Goal: Information Seeking & Learning: Learn about a topic

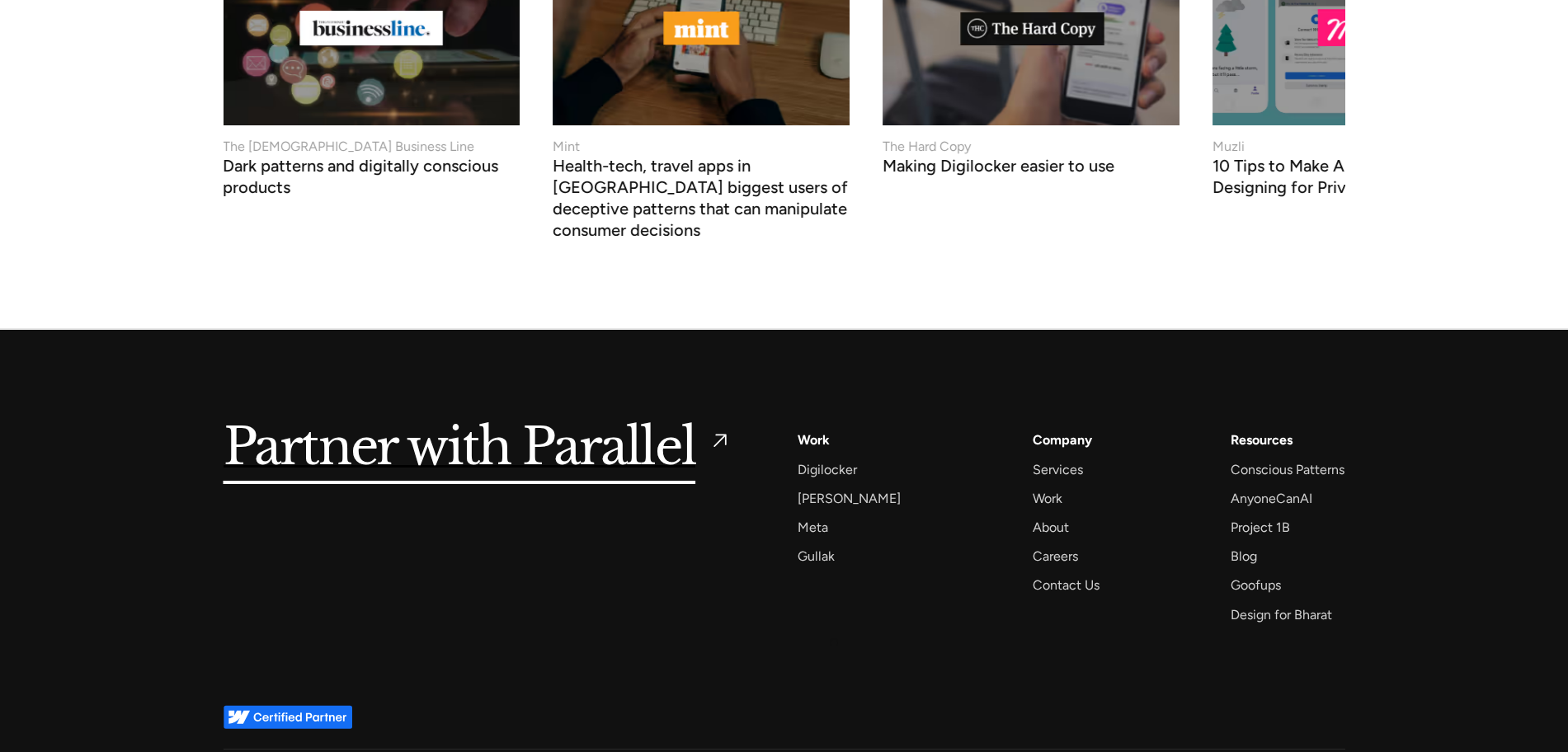
scroll to position [6572, 0]
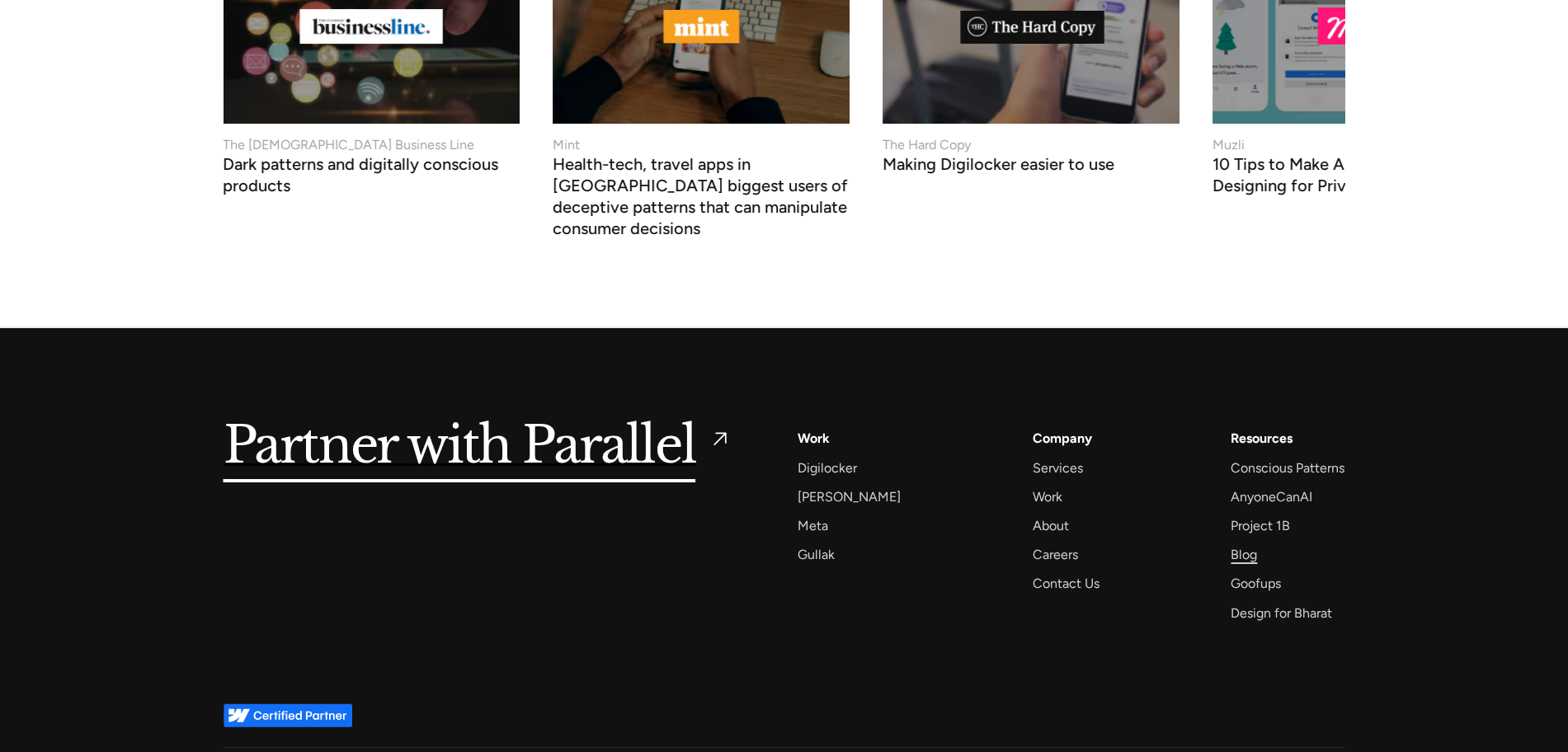
click at [1251, 544] on div "Blog" at bounding box center [1244, 555] width 27 height 22
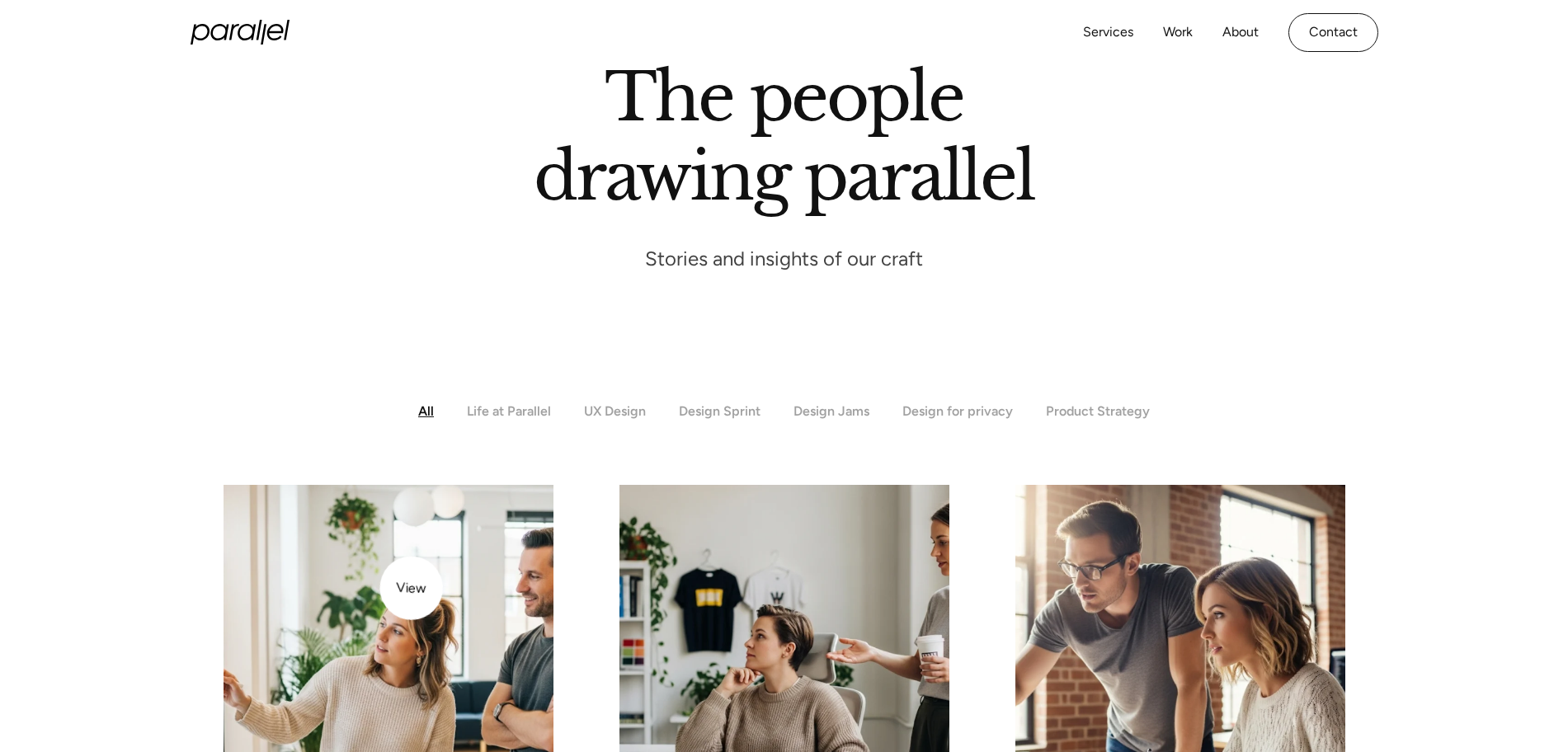
click at [411, 586] on img at bounding box center [388, 650] width 347 height 347
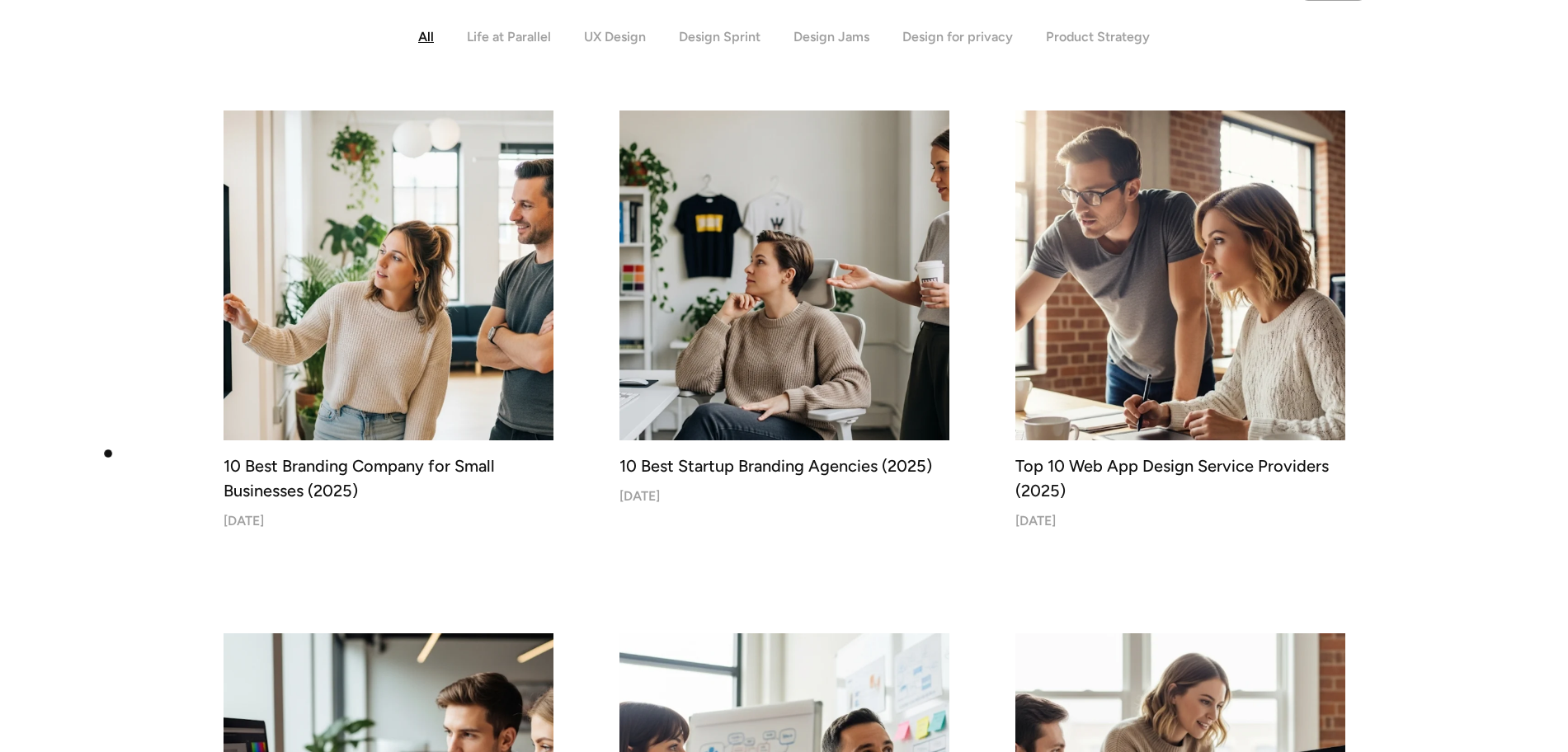
scroll to position [495, 0]
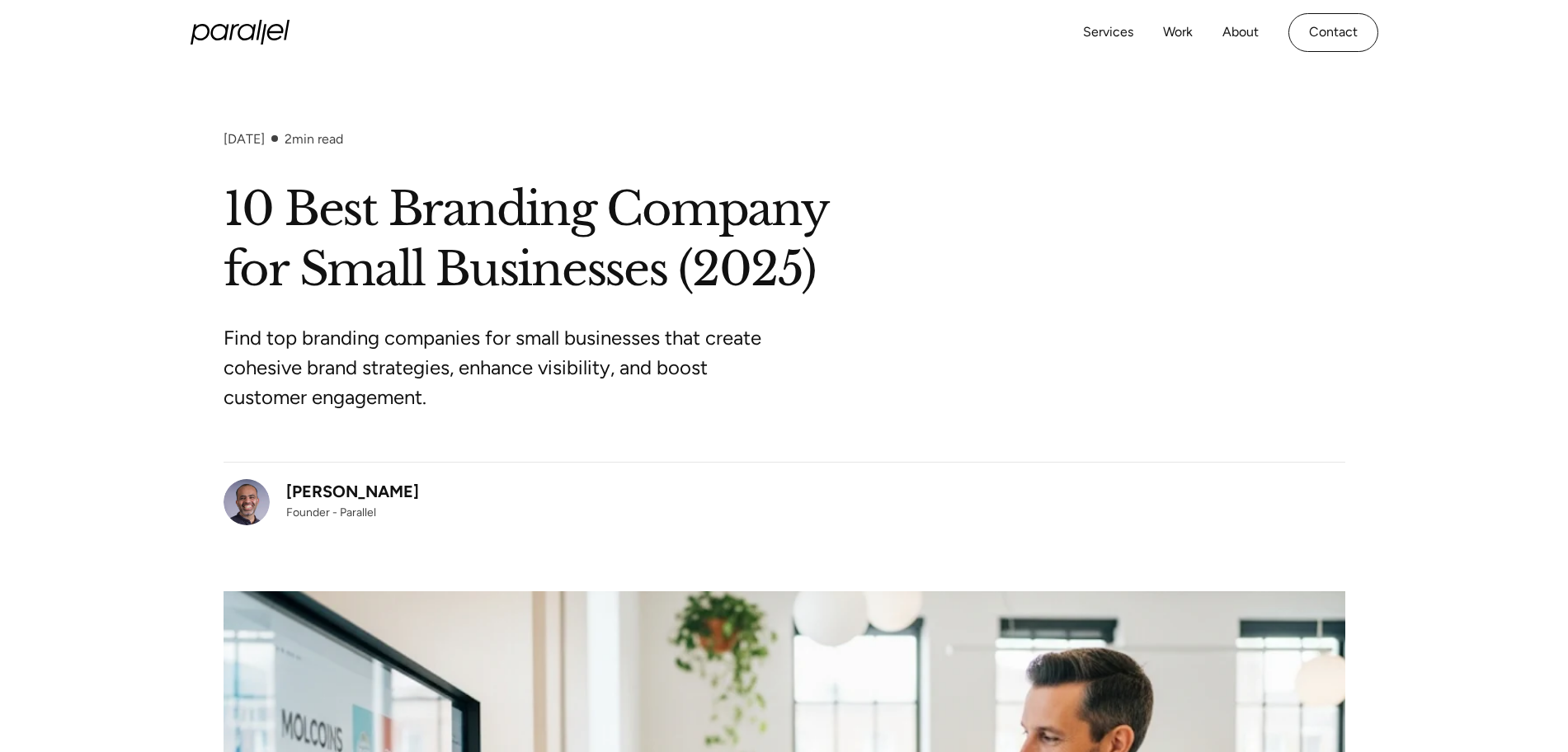
drag, startPoint x: 412, startPoint y: 463, endPoint x: 290, endPoint y: 467, distance: 122.1
click at [290, 467] on div "Robin Dhanwani Founder - Parallel" at bounding box center [784, 493] width 1122 height 63
copy div "Robin Dhanwani"
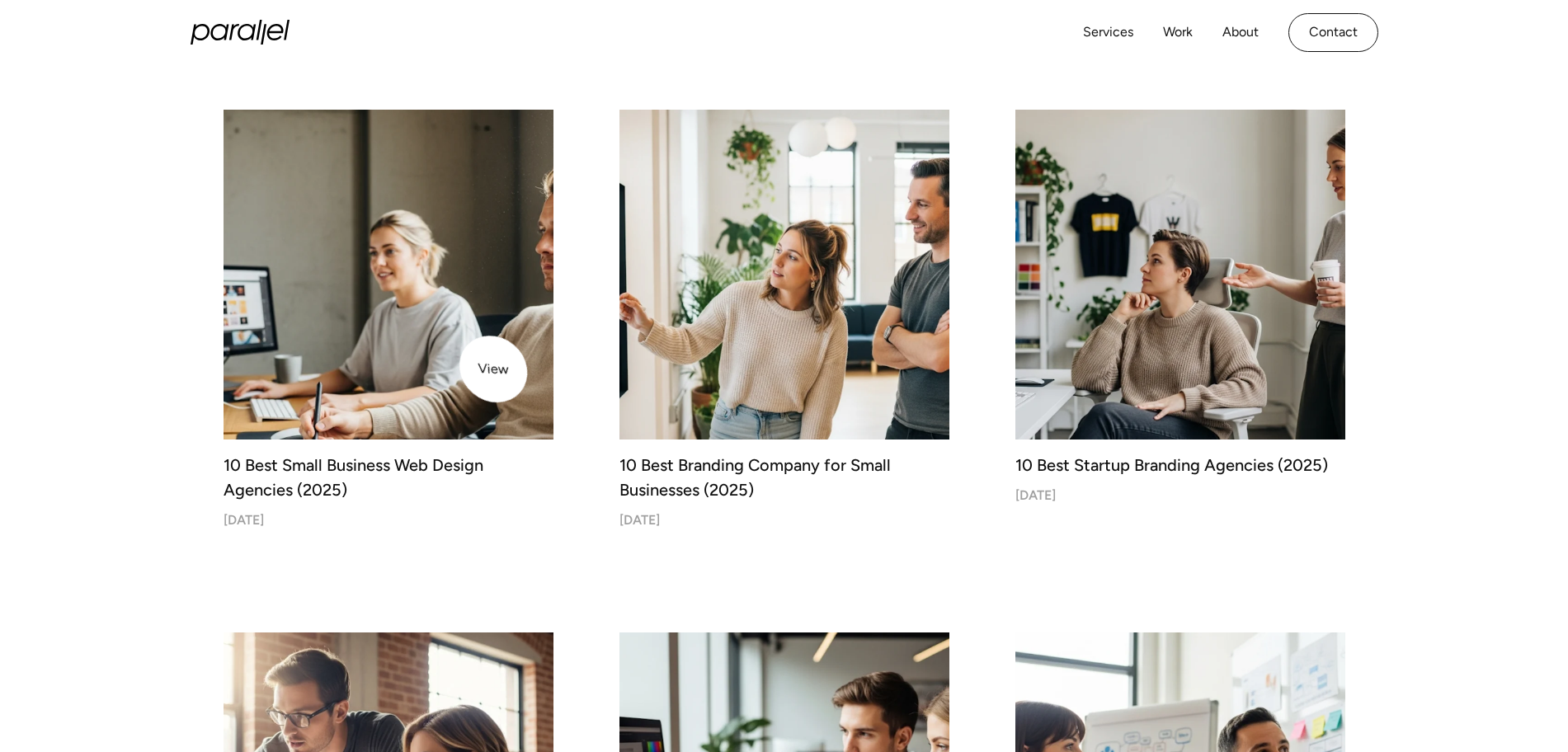
click at [467, 347] on img at bounding box center [388, 275] width 347 height 347
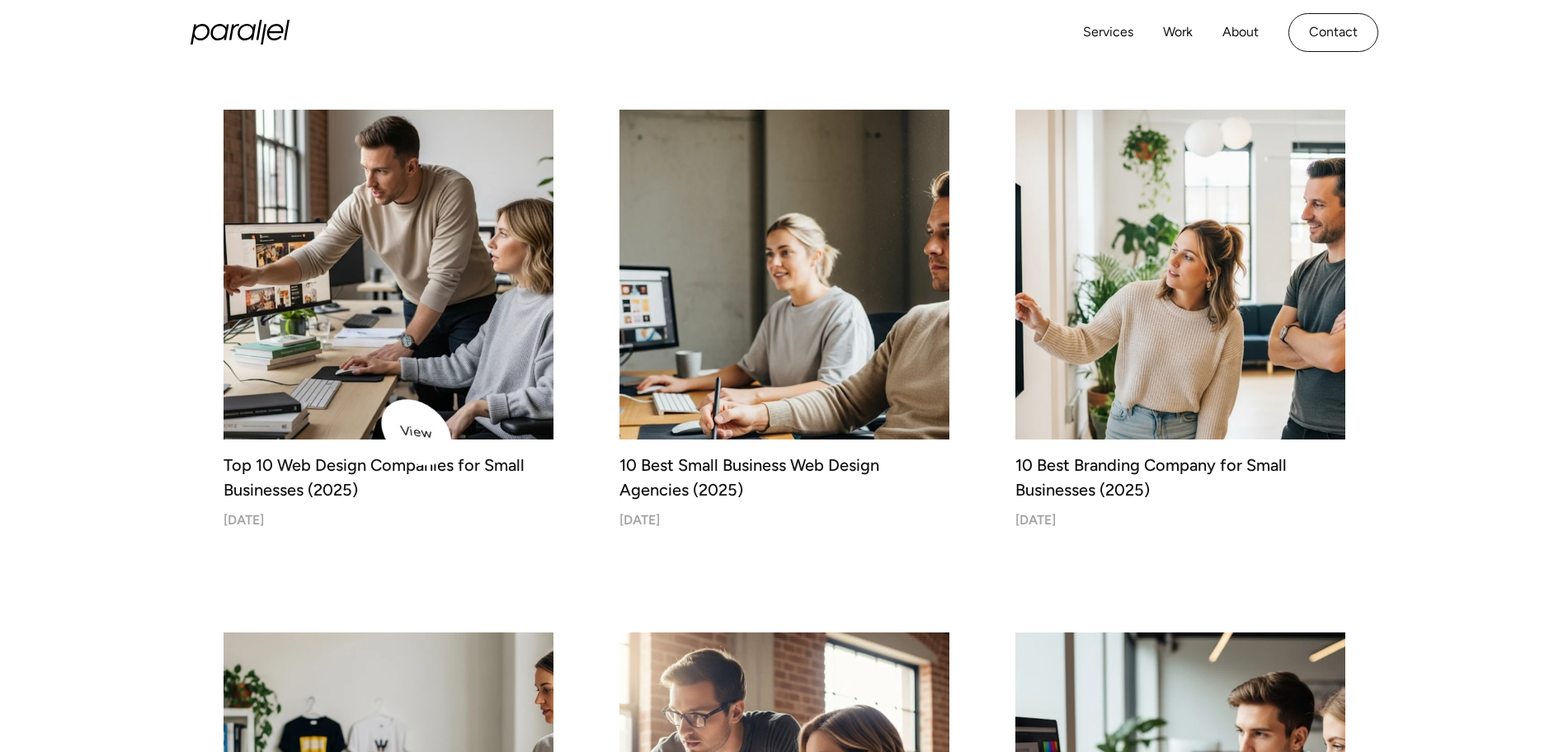
click at [279, 300] on img at bounding box center [388, 275] width 347 height 347
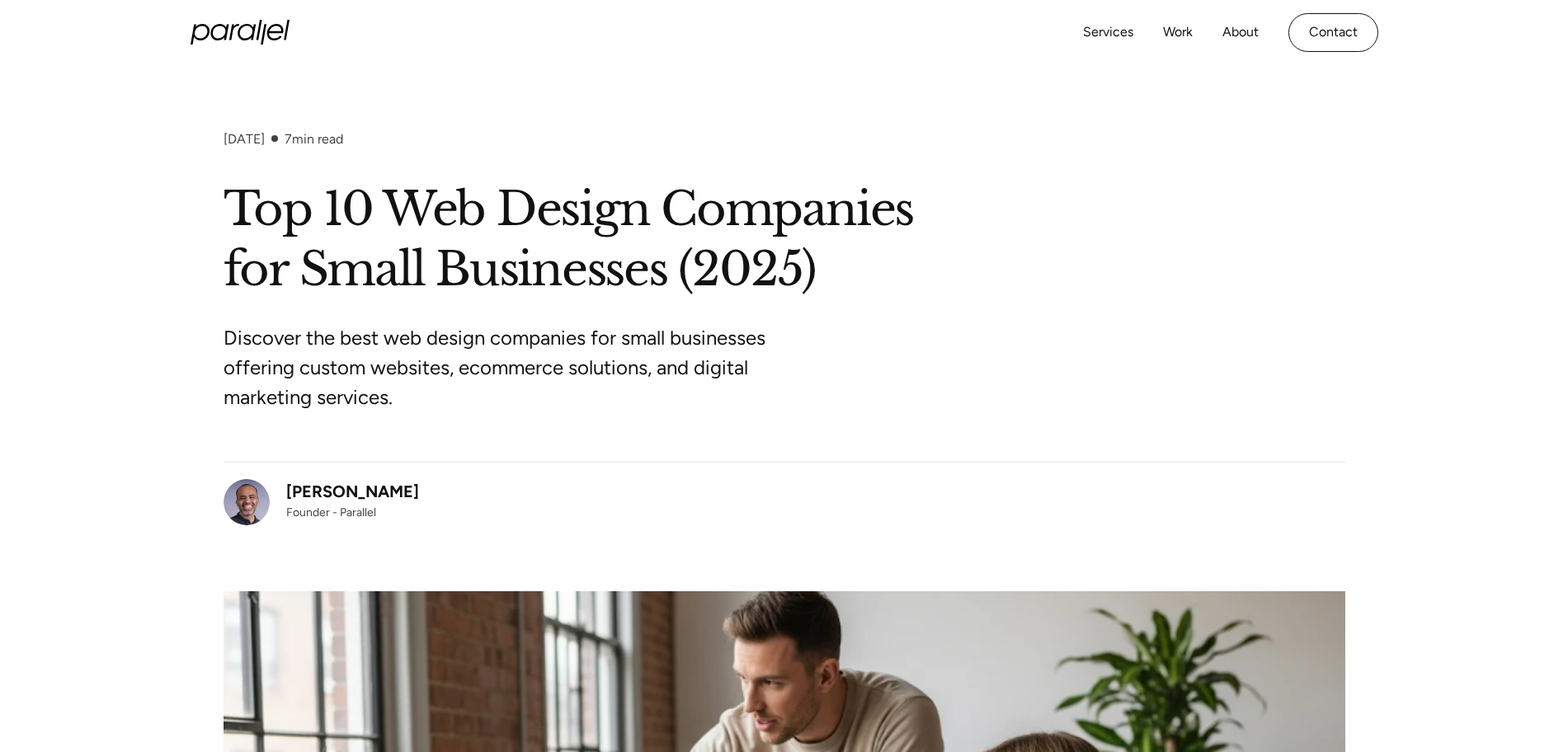
drag, startPoint x: 411, startPoint y: 462, endPoint x: 288, endPoint y: 467, distance: 123.1
click at [288, 467] on div "Robin Dhanwani Founder - Parallel" at bounding box center [784, 493] width 1122 height 63
copy div "Robin Dhanwani"
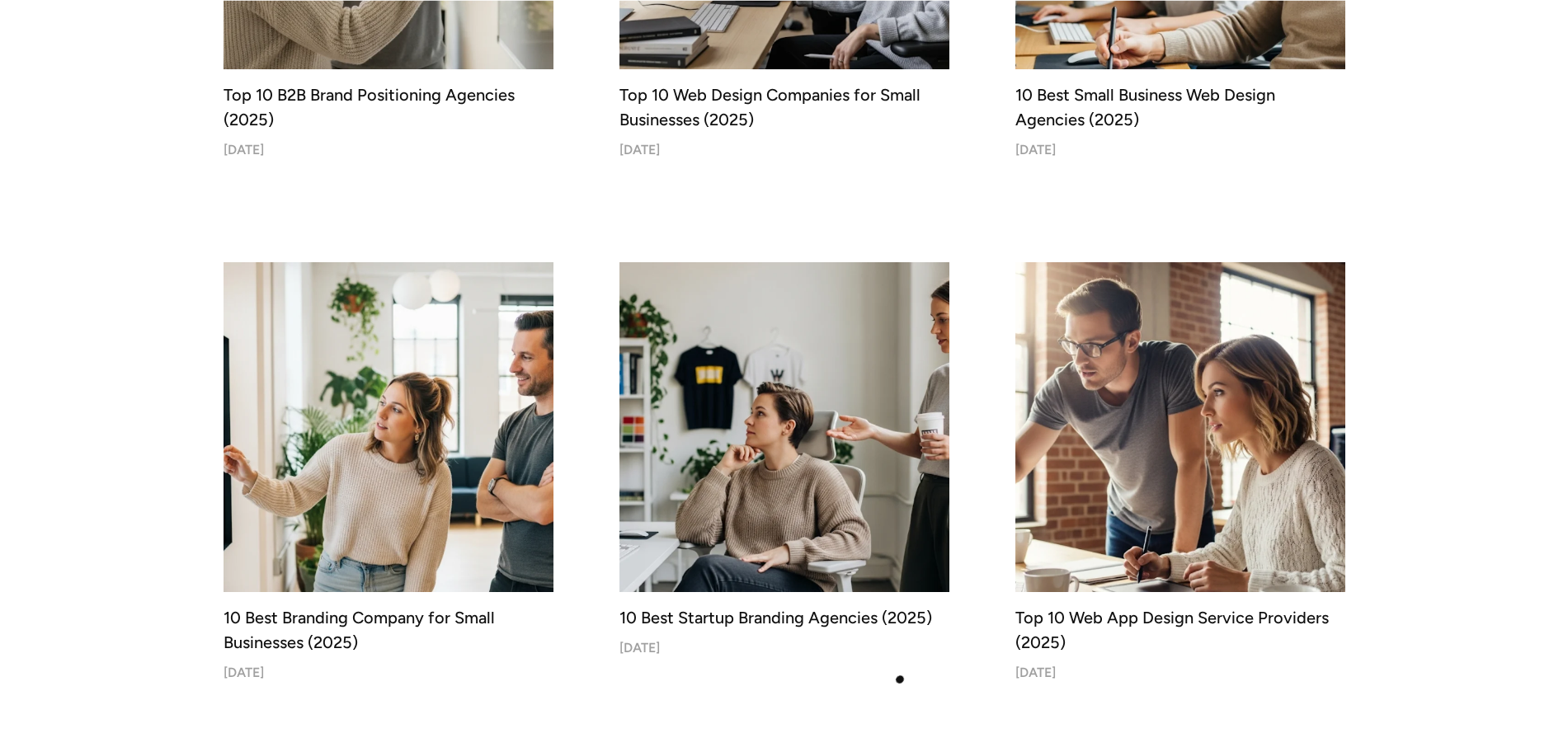
scroll to position [866, 0]
click at [304, 37] on div "Services Work About Careers Contact LinkedIn Twitter (X)" at bounding box center [784, 32] width 1568 height 65
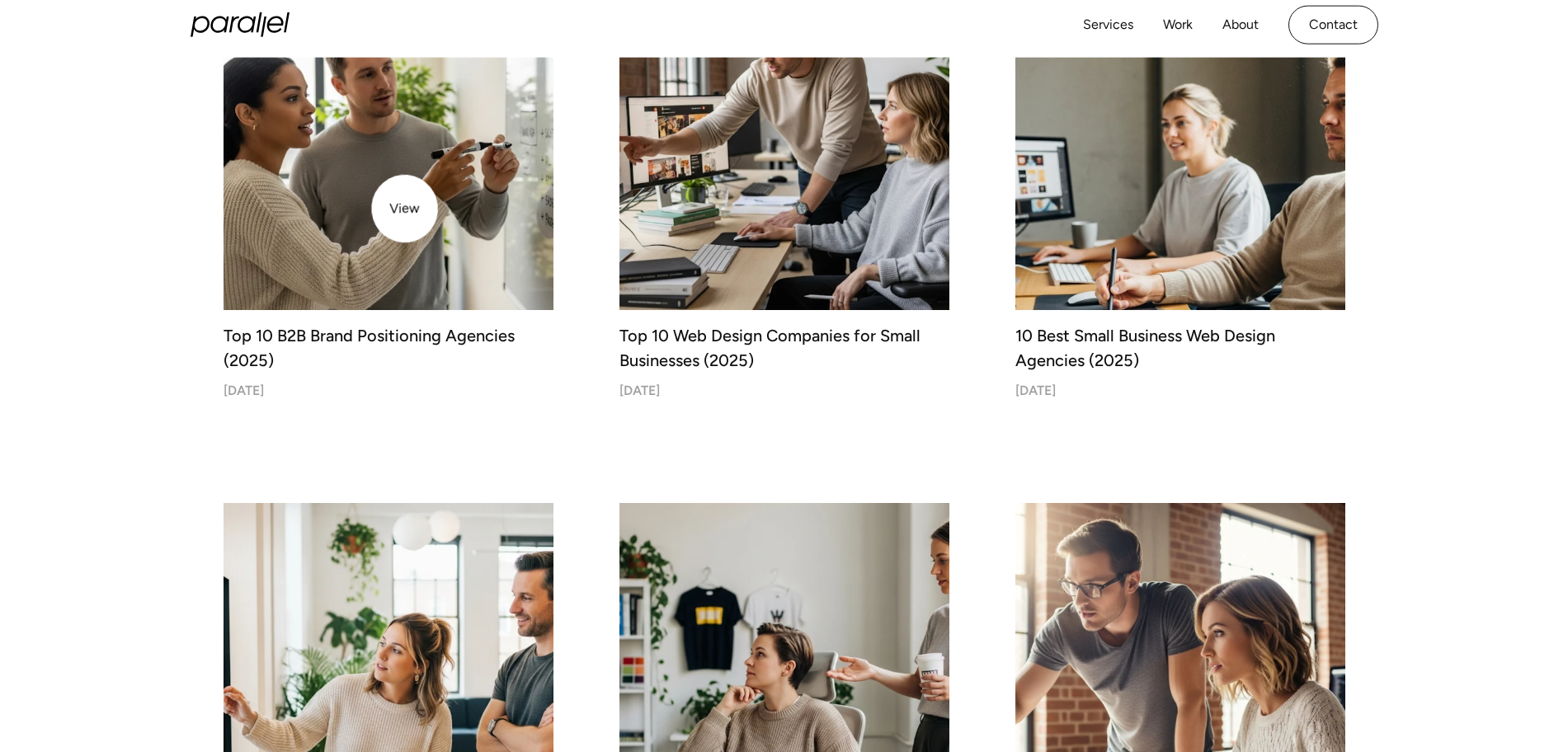
click at [404, 204] on img at bounding box center [388, 145] width 347 height 347
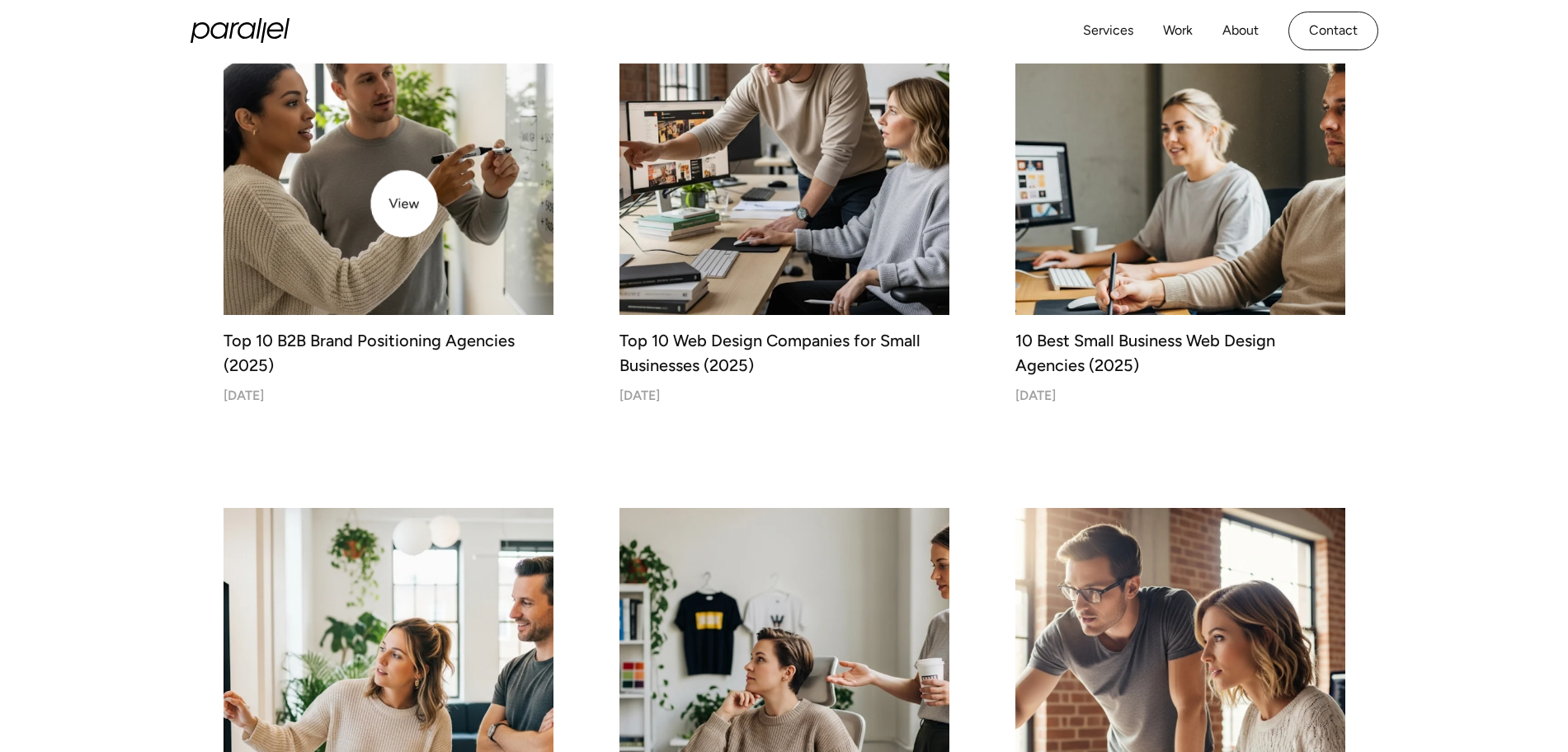
scroll to position [619, 0]
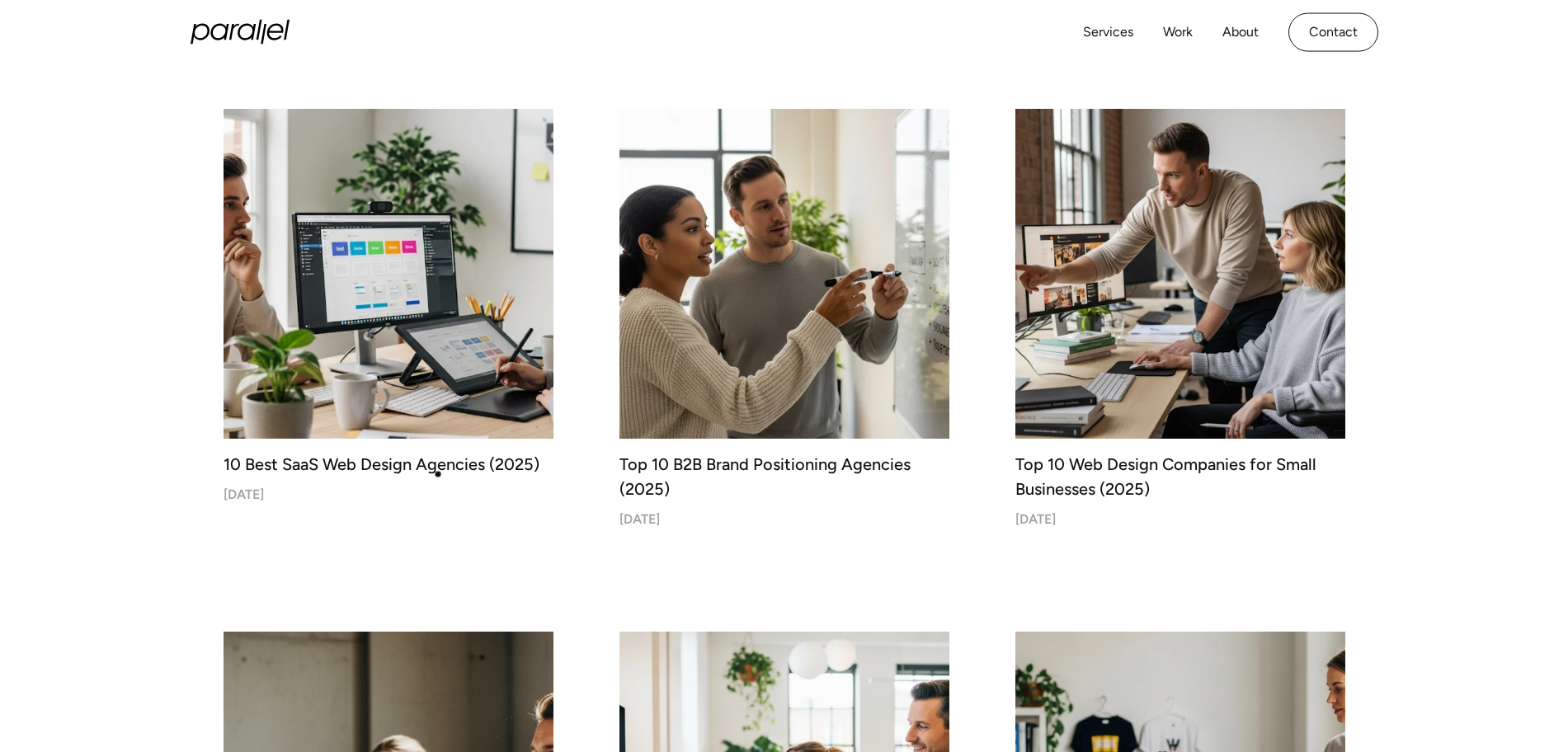
scroll to position [495, 0]
